Goal: Information Seeking & Learning: Learn about a topic

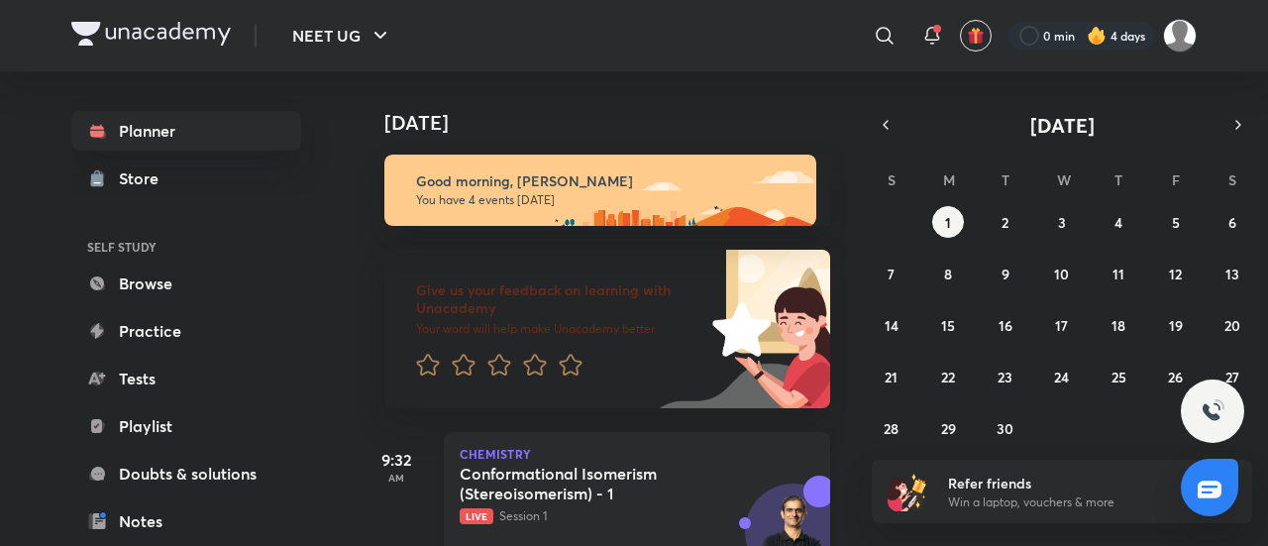
click at [610, 469] on h5 "Conformational Isomerism (Stereoisomerism) - 1" at bounding box center [583, 484] width 247 height 40
click at [892, 122] on icon "button" at bounding box center [886, 125] width 16 height 18
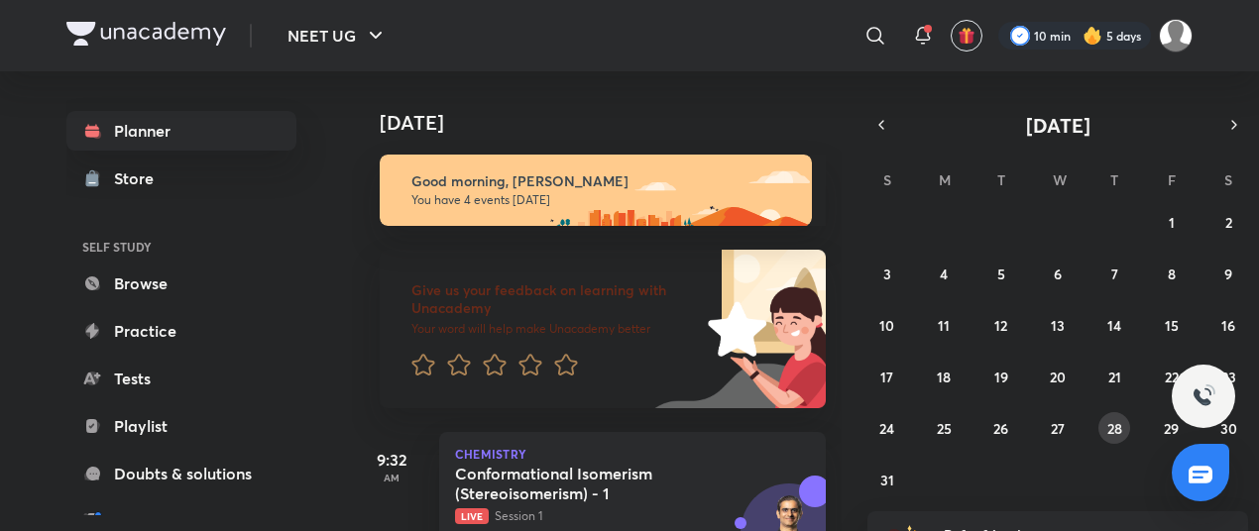
click at [1117, 432] on abbr "28" at bounding box center [1114, 428] width 15 height 19
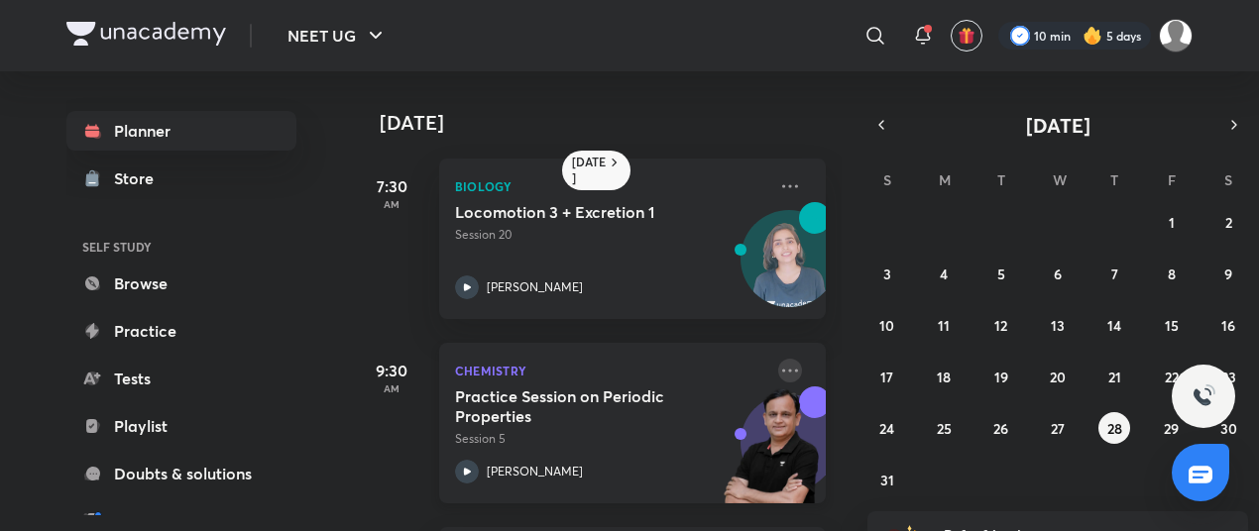
click at [778, 364] on icon at bounding box center [790, 371] width 24 height 24
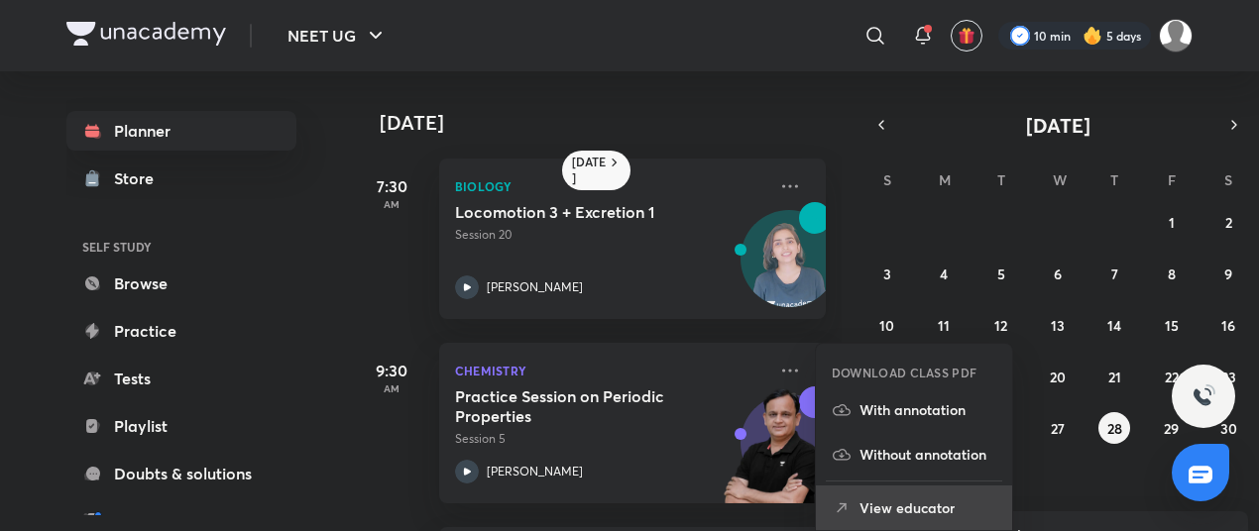
scroll to position [44, 0]
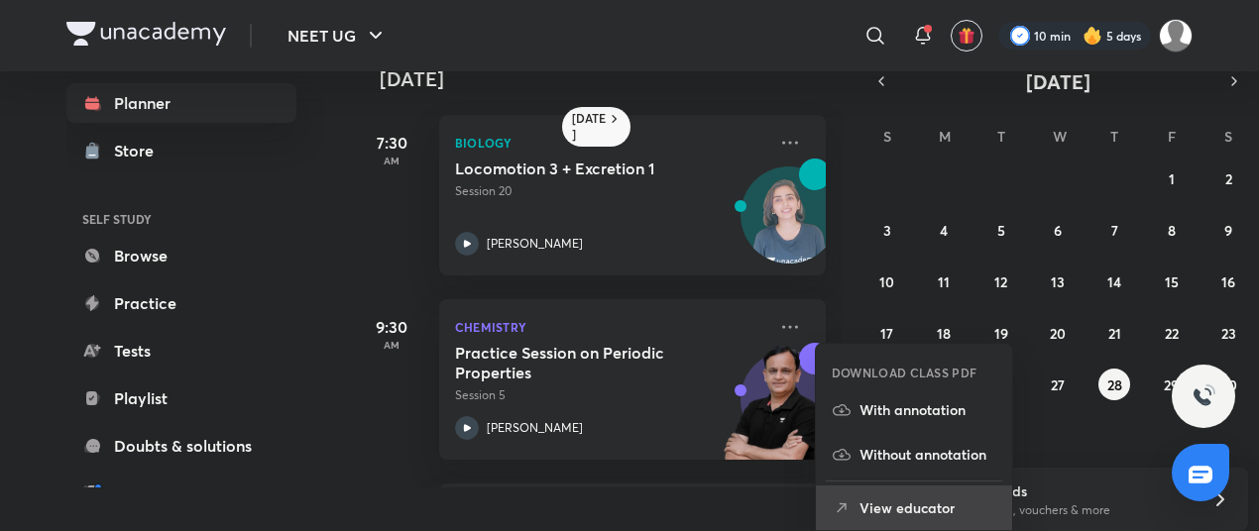
click at [898, 503] on p "View educator" at bounding box center [927, 507] width 137 height 21
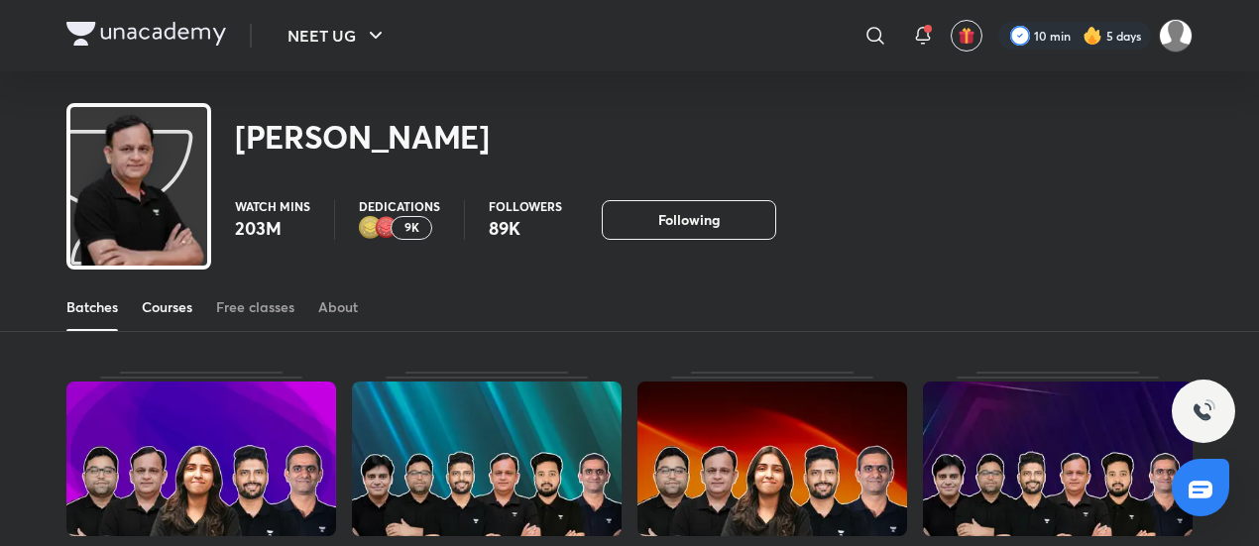
click at [188, 299] on div "Courses" at bounding box center [167, 307] width 51 height 20
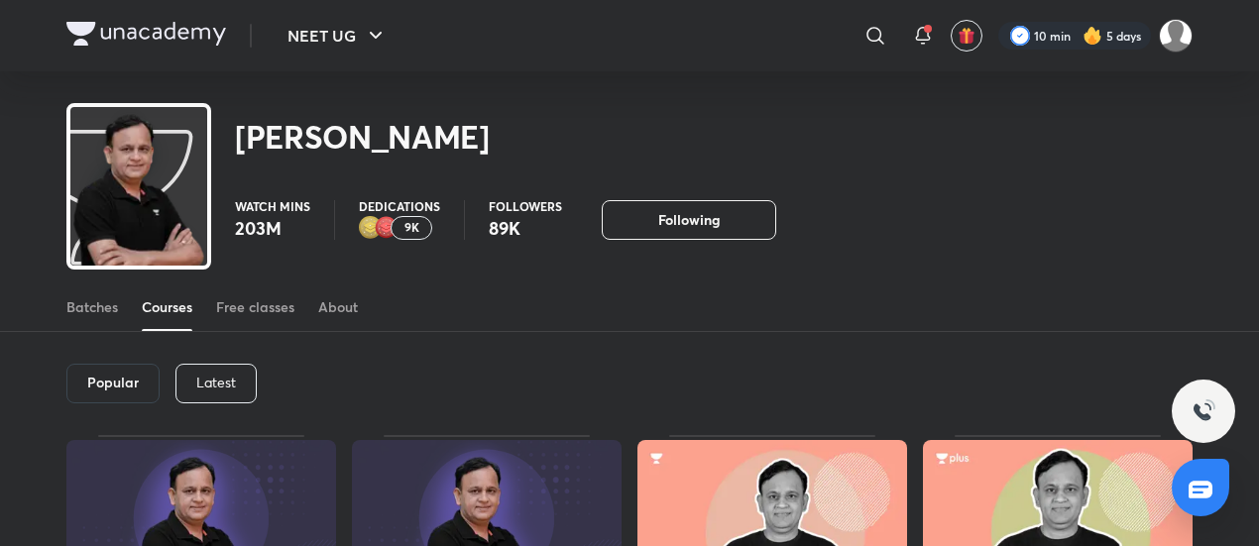
click at [182, 383] on div "Latest" at bounding box center [215, 384] width 81 height 40
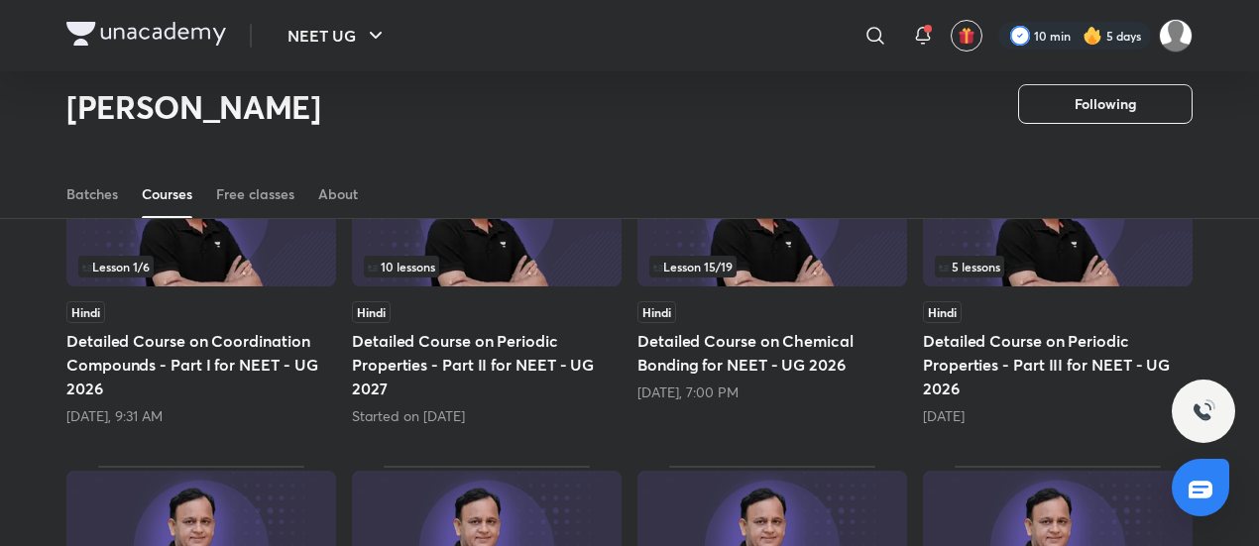
scroll to position [247, 0]
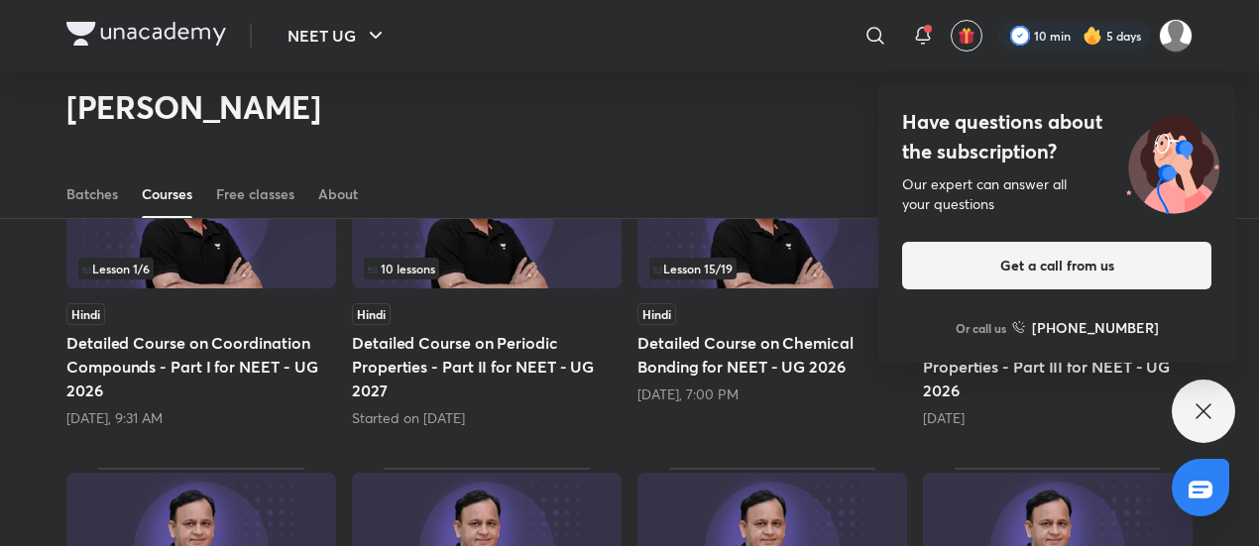
click at [1203, 409] on icon at bounding box center [1203, 411] width 24 height 24
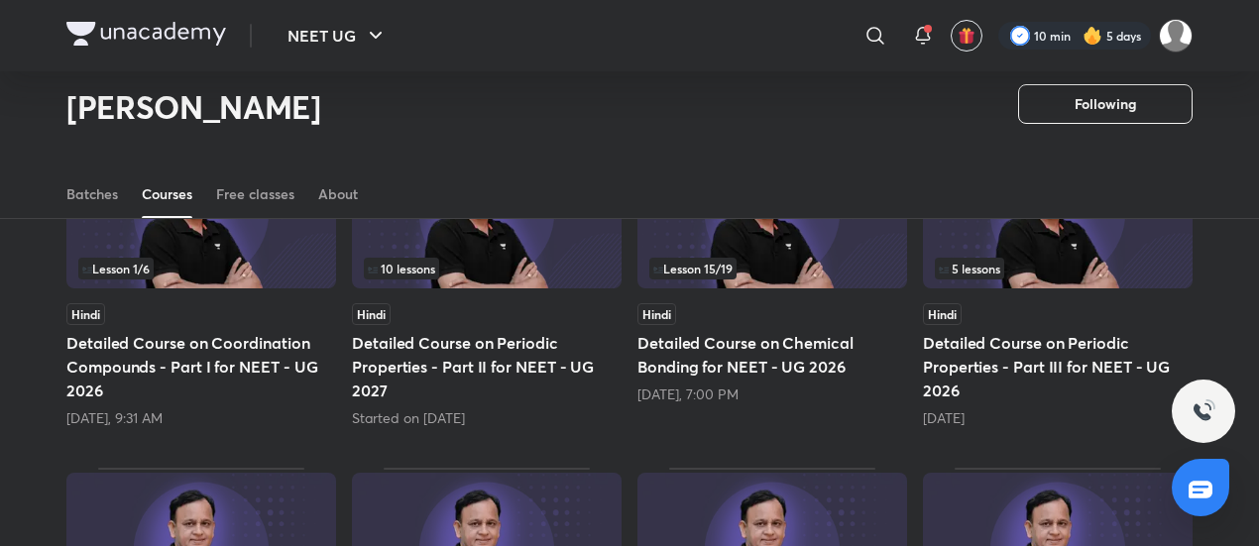
click at [1118, 276] on div "5 lessons" at bounding box center [1057, 269] width 246 height 22
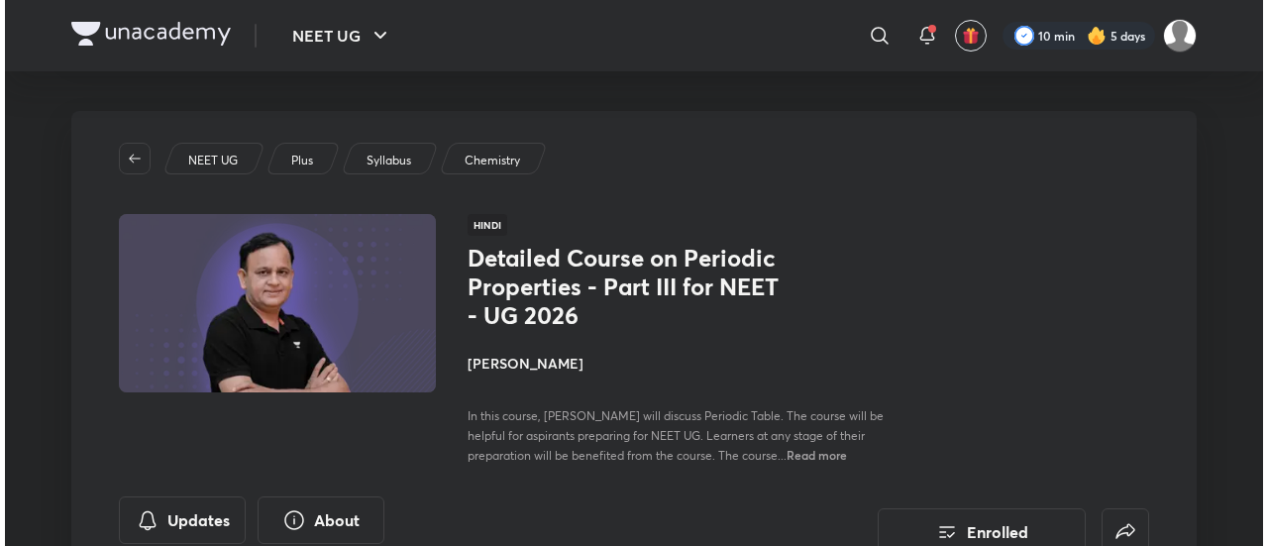
scroll to position [390, 0]
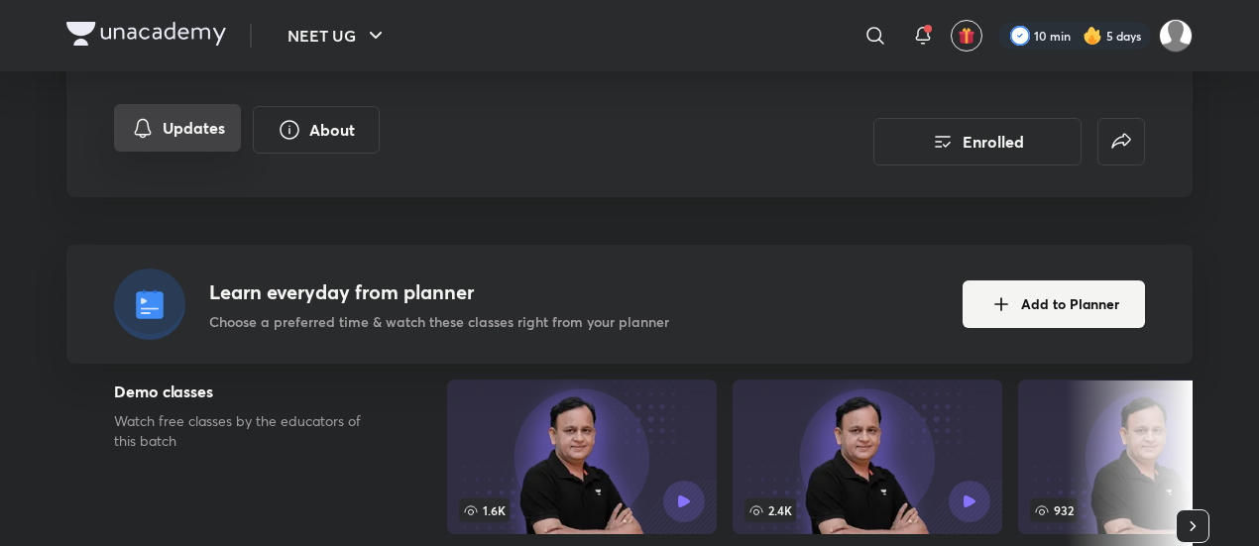
click at [174, 133] on button "Updates" at bounding box center [177, 128] width 127 height 48
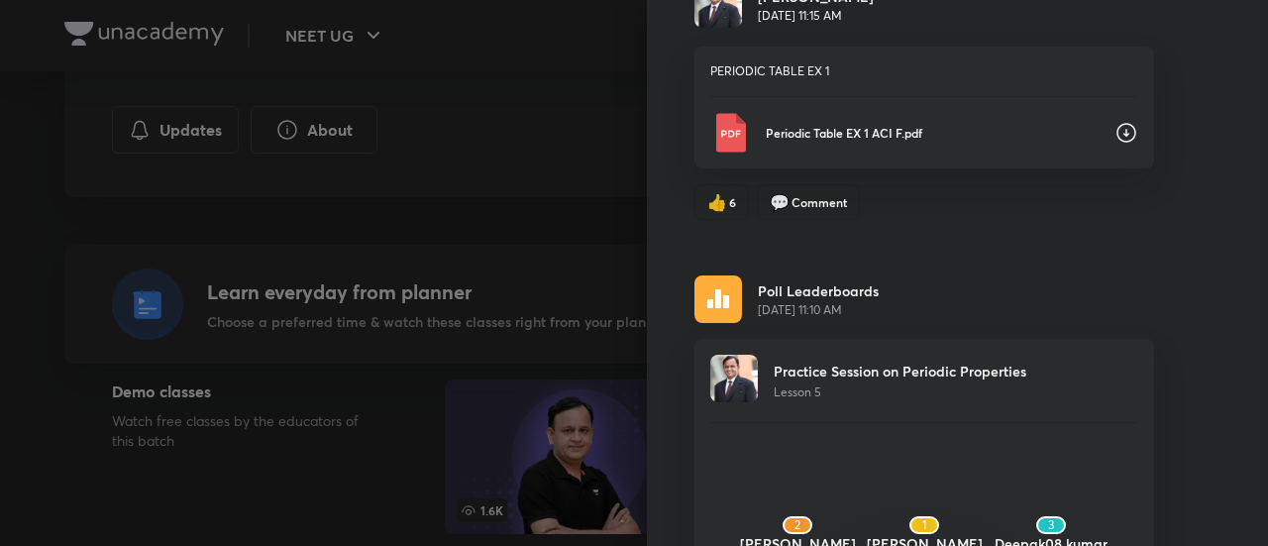
scroll to position [0, 0]
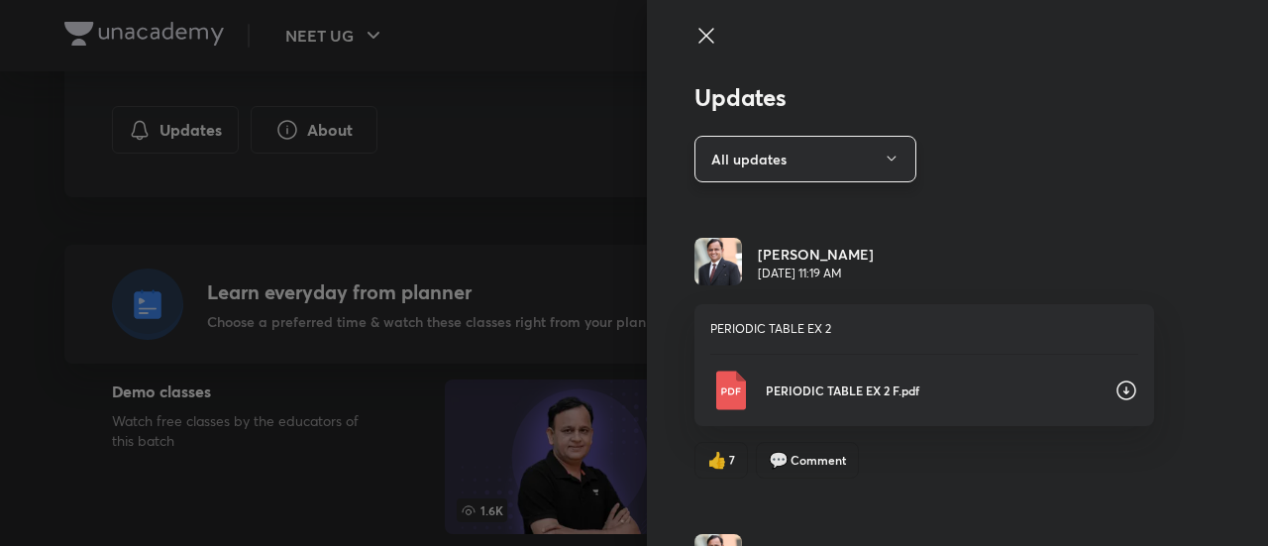
click at [866, 165] on button "All updates" at bounding box center [806, 159] width 222 height 47
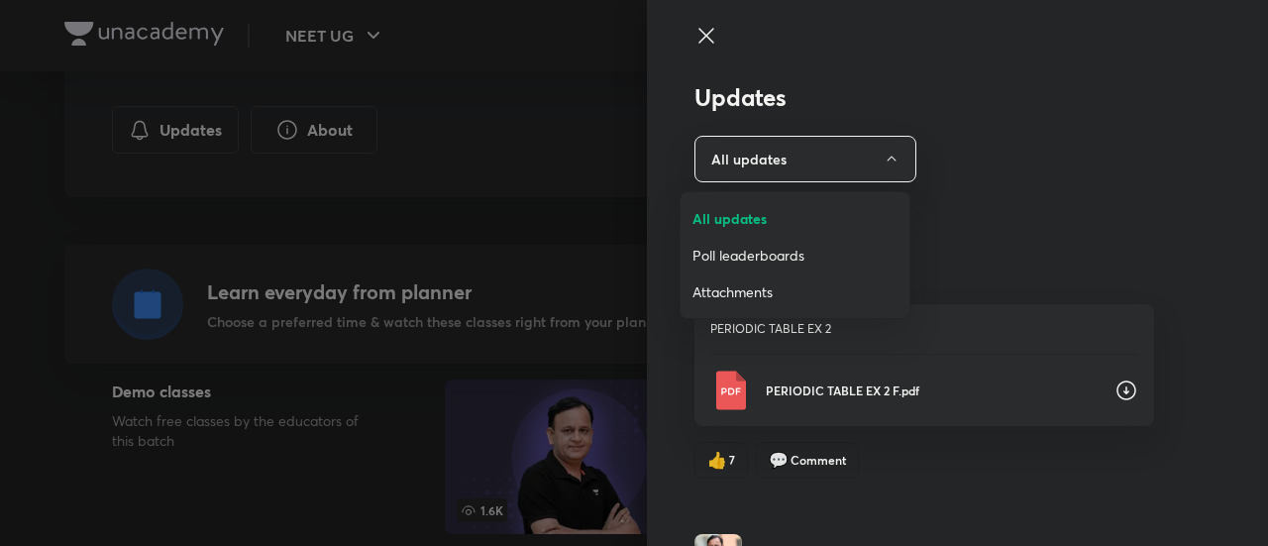
click at [773, 292] on span "Attachments" at bounding box center [795, 291] width 205 height 21
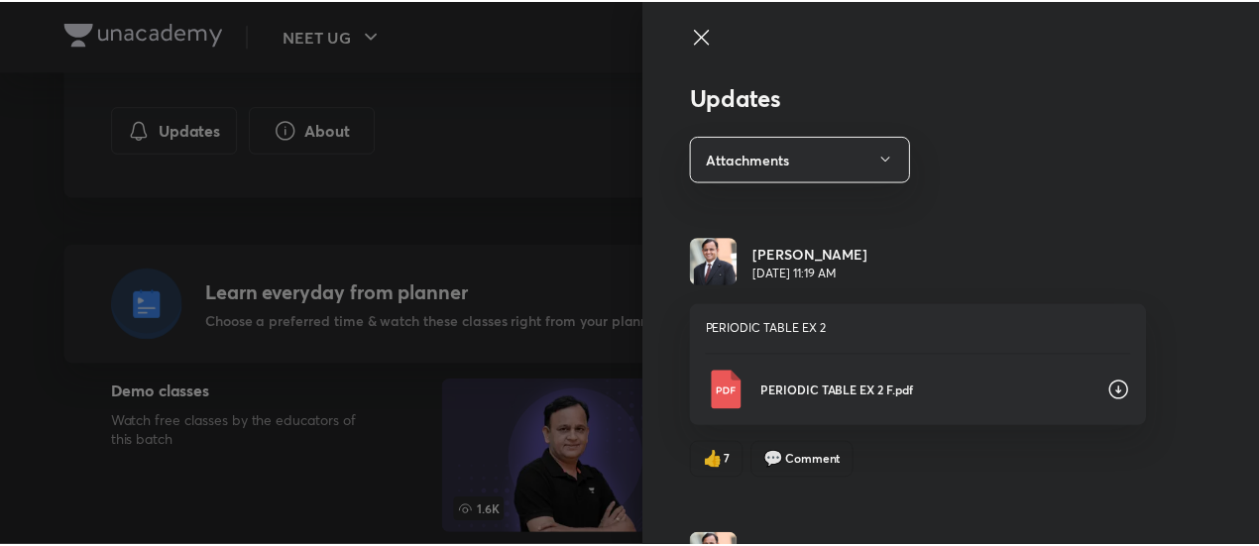
scroll to position [250, 0]
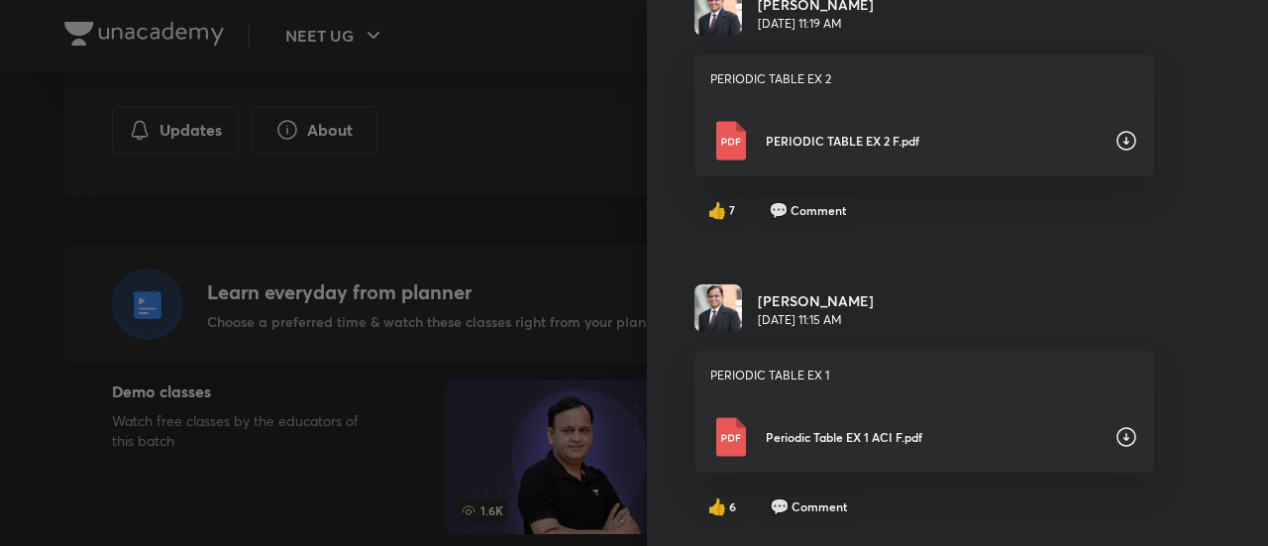
click at [1117, 437] on icon at bounding box center [1127, 437] width 20 height 20
click at [1116, 138] on icon at bounding box center [1127, 141] width 24 height 24
click at [456, 68] on div at bounding box center [634, 273] width 1268 height 546
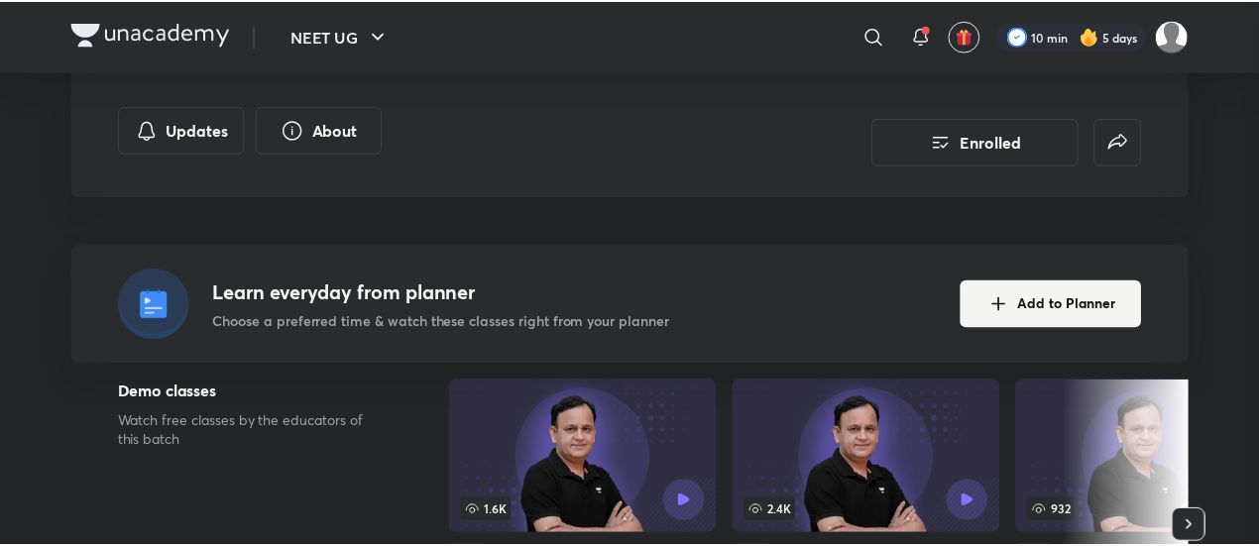
scroll to position [0, 0]
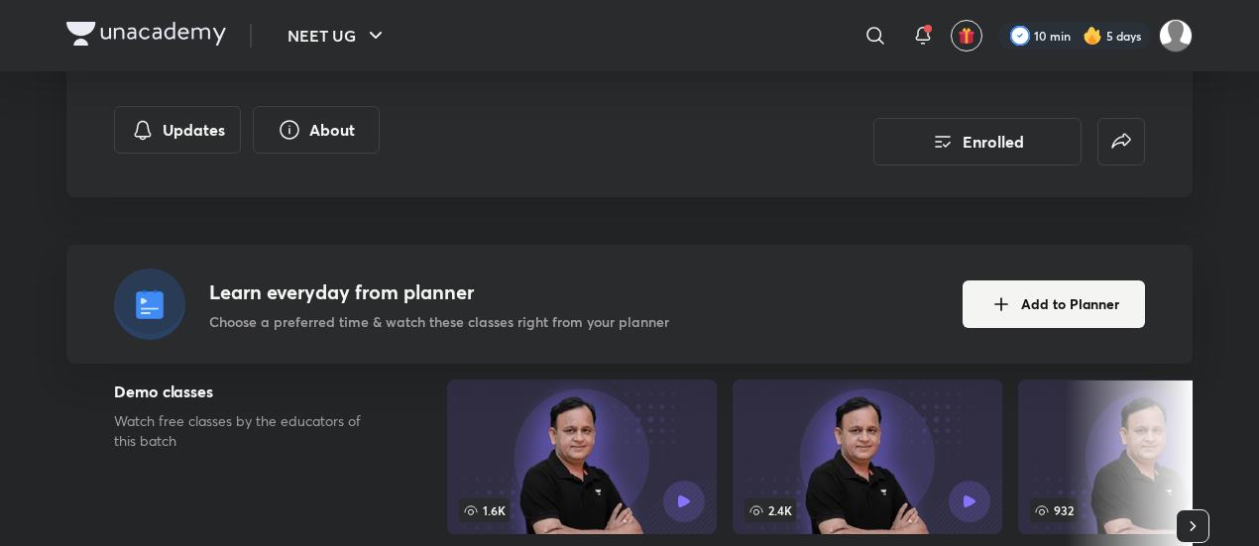
scroll to position [247, 0]
